Goal: Information Seeking & Learning: Find specific fact

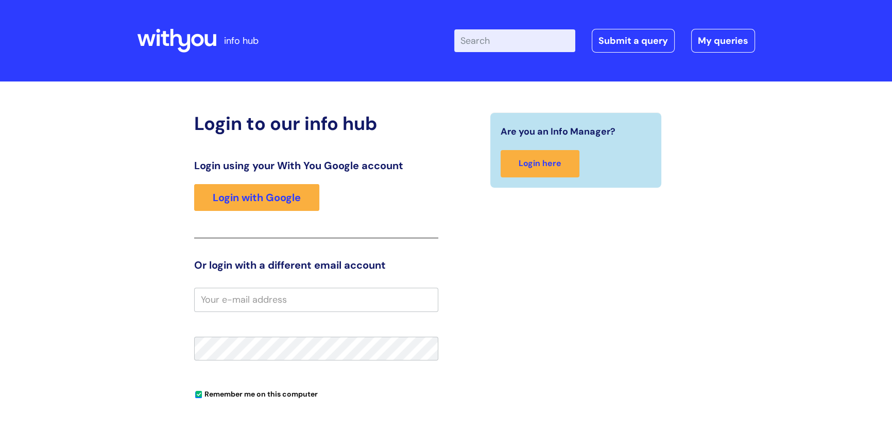
click at [515, 46] on input "Enter your search term here..." at bounding box center [514, 40] width 121 height 23
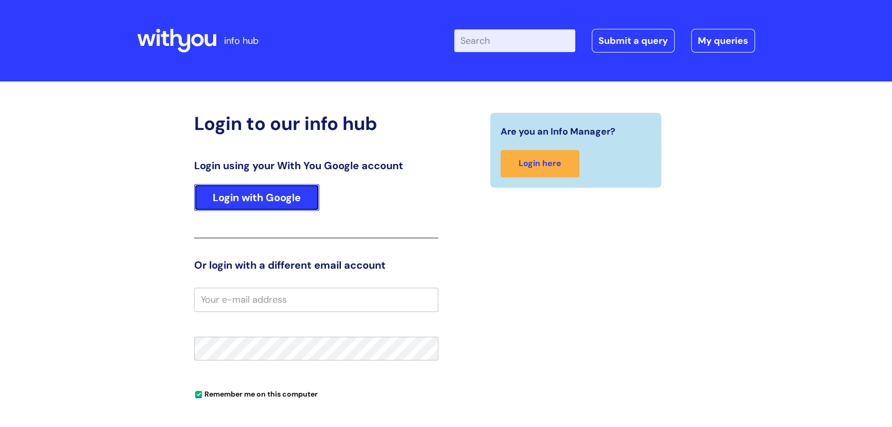
click at [236, 198] on link "Login with Google" at bounding box center [256, 197] width 125 height 27
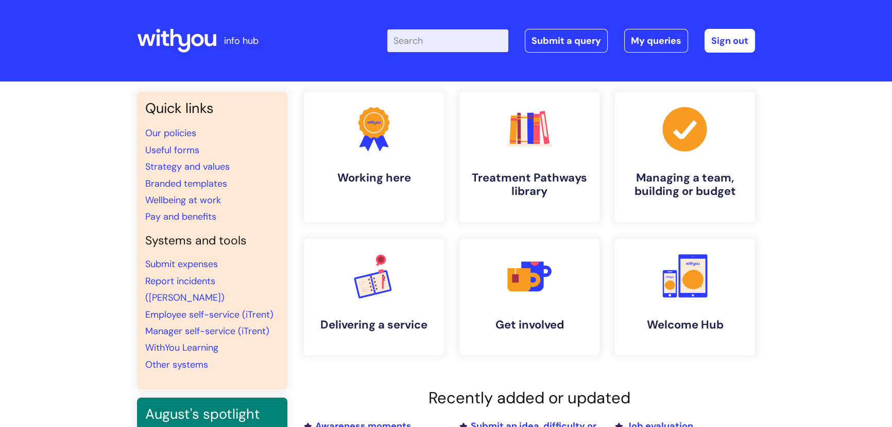
click at [432, 45] on input "Enter your search term here..." at bounding box center [447, 40] width 121 height 23
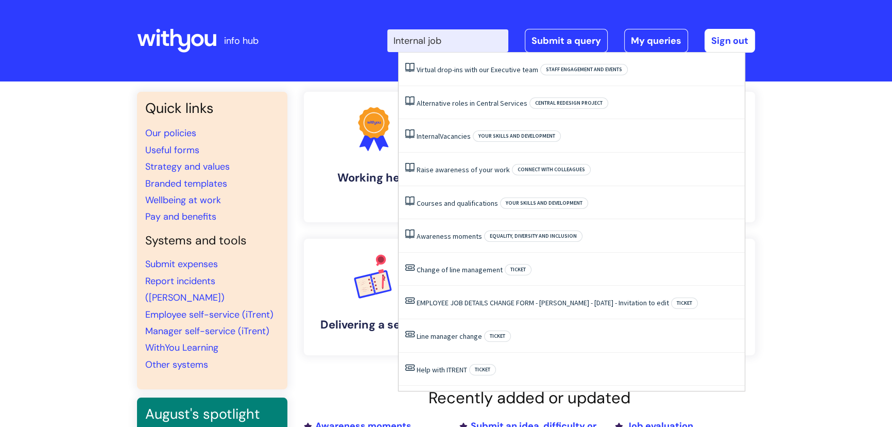
type input "Internal jobs"
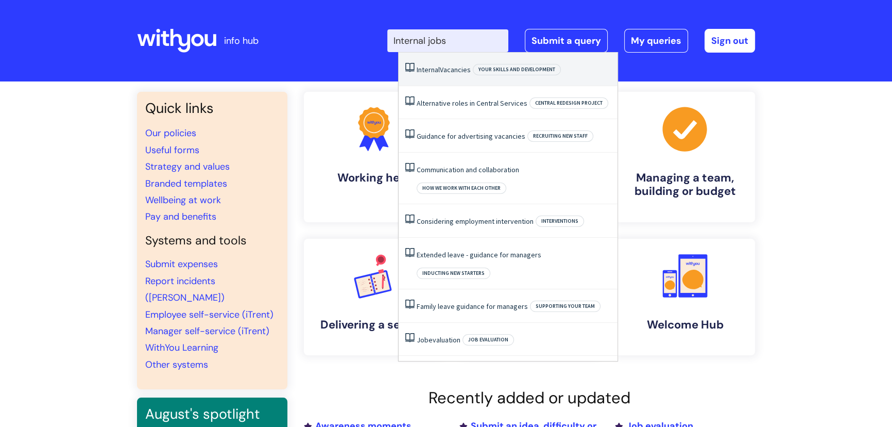
click at [437, 72] on span "Internal" at bounding box center [428, 69] width 23 height 9
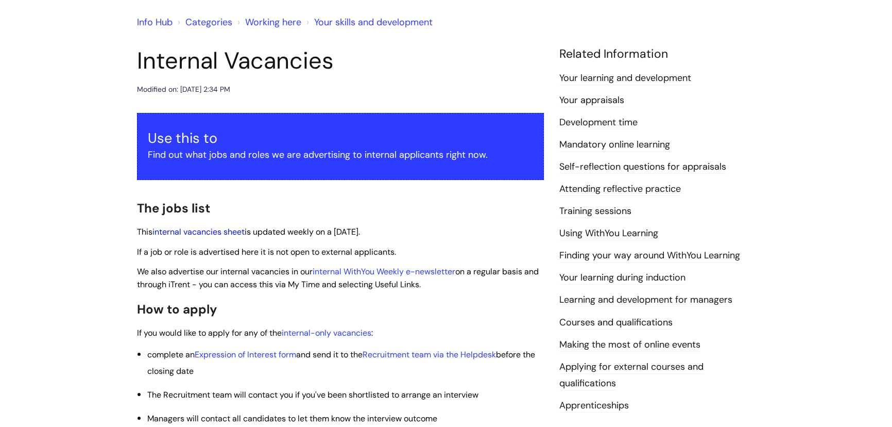
scroll to position [93, 0]
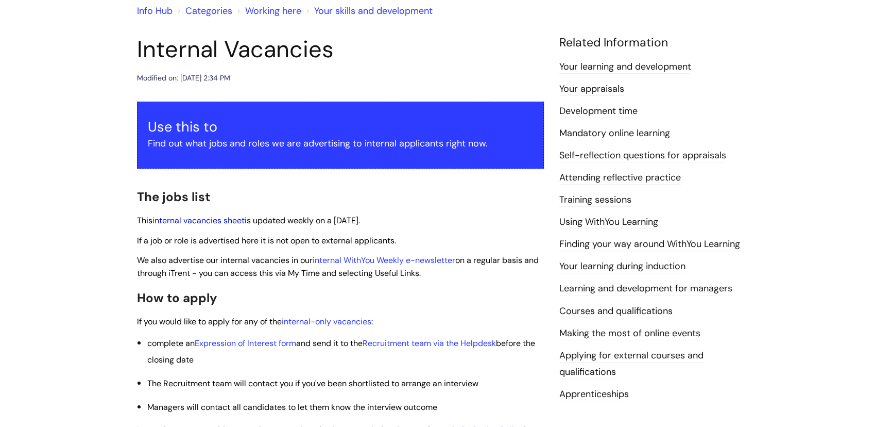
click at [223, 221] on link "internal vacancies sheet" at bounding box center [199, 220] width 92 height 11
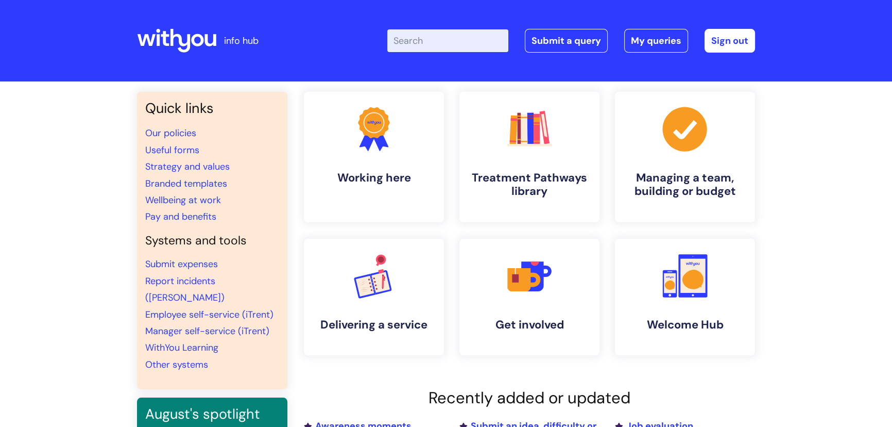
click at [448, 41] on input "Enter your search term here..." at bounding box center [447, 40] width 121 height 23
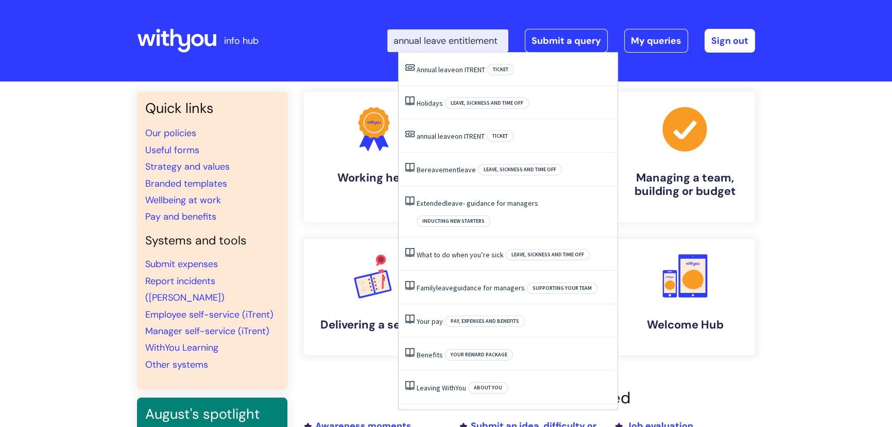
scroll to position [0, 6]
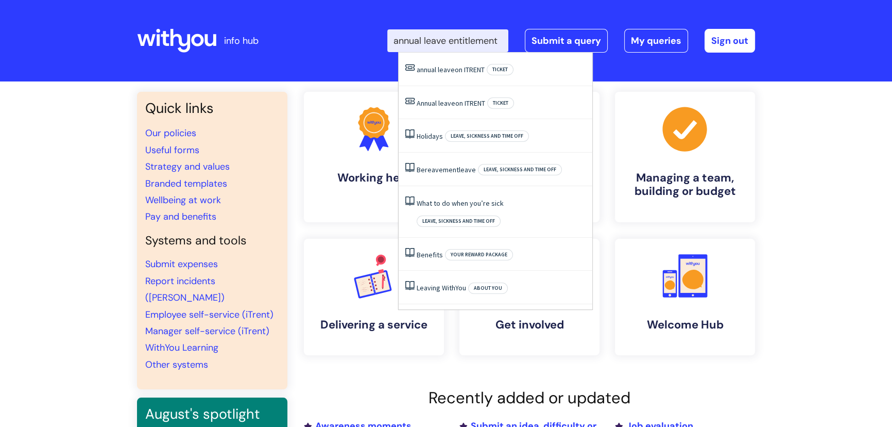
type input "annual leave entitlement"
click button "Search" at bounding box center [0, 0] width 0 height 0
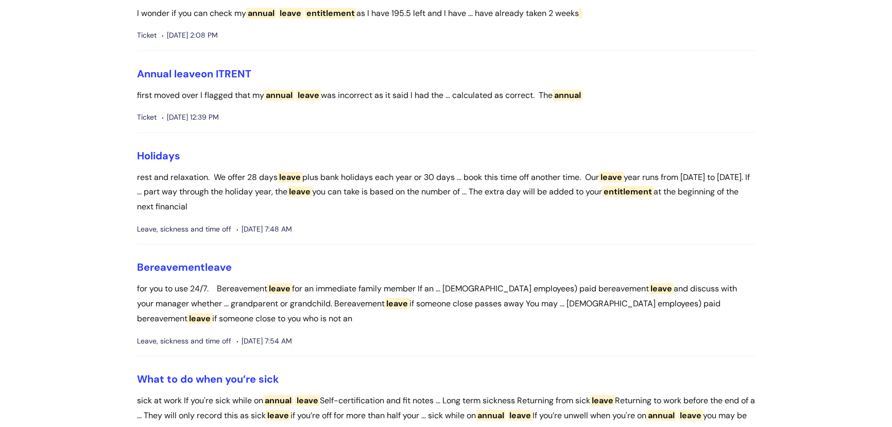
scroll to position [140, 0]
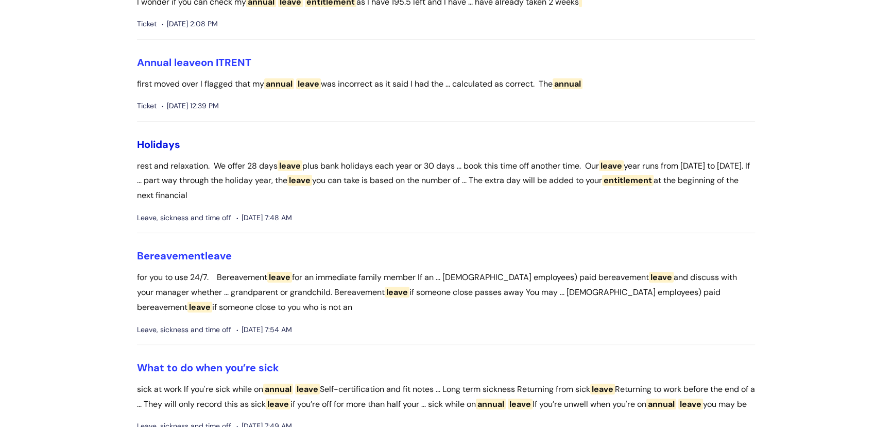
click at [158, 144] on link "Holidays" at bounding box center [158, 144] width 43 height 13
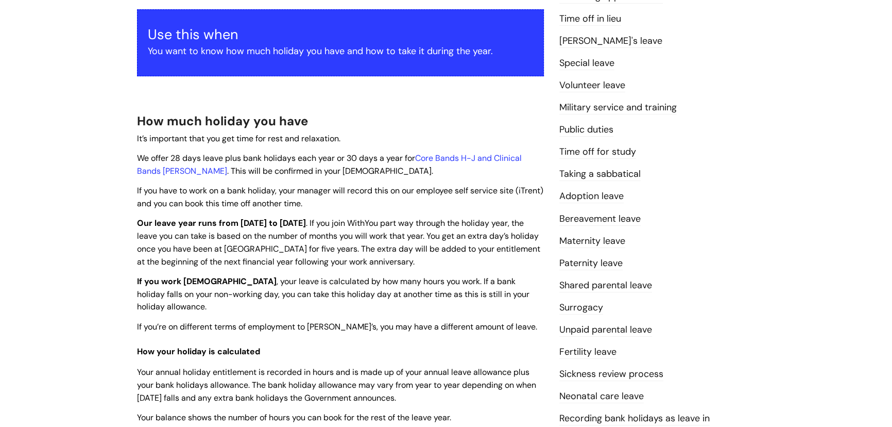
scroll to position [187, 0]
